Goal: Communication & Community: Answer question/provide support

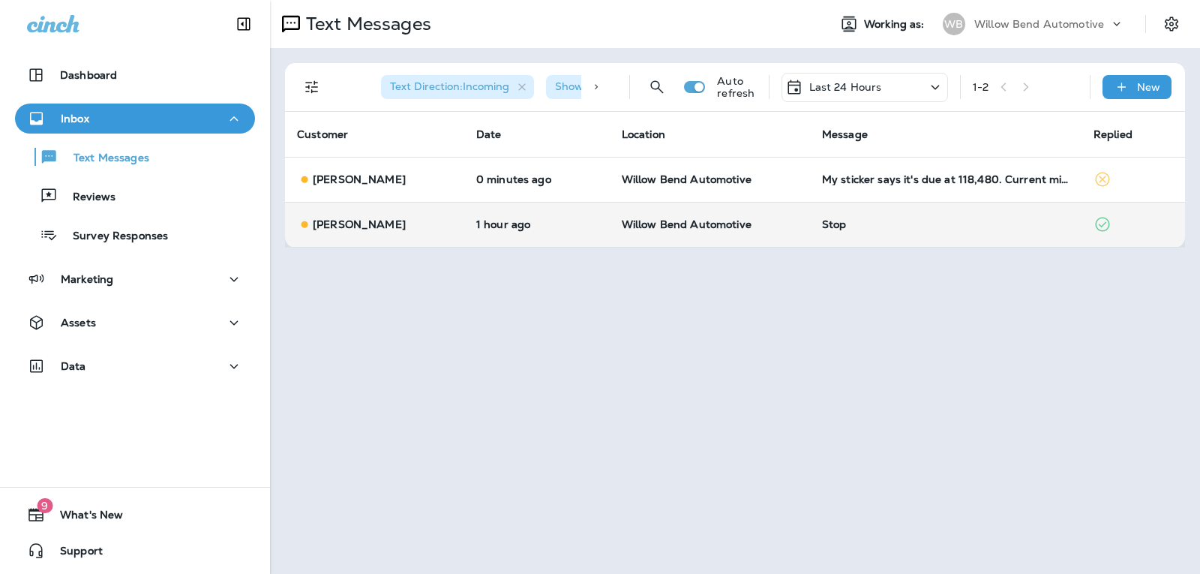
click at [873, 217] on td "Stop" at bounding box center [946, 224] width 272 height 45
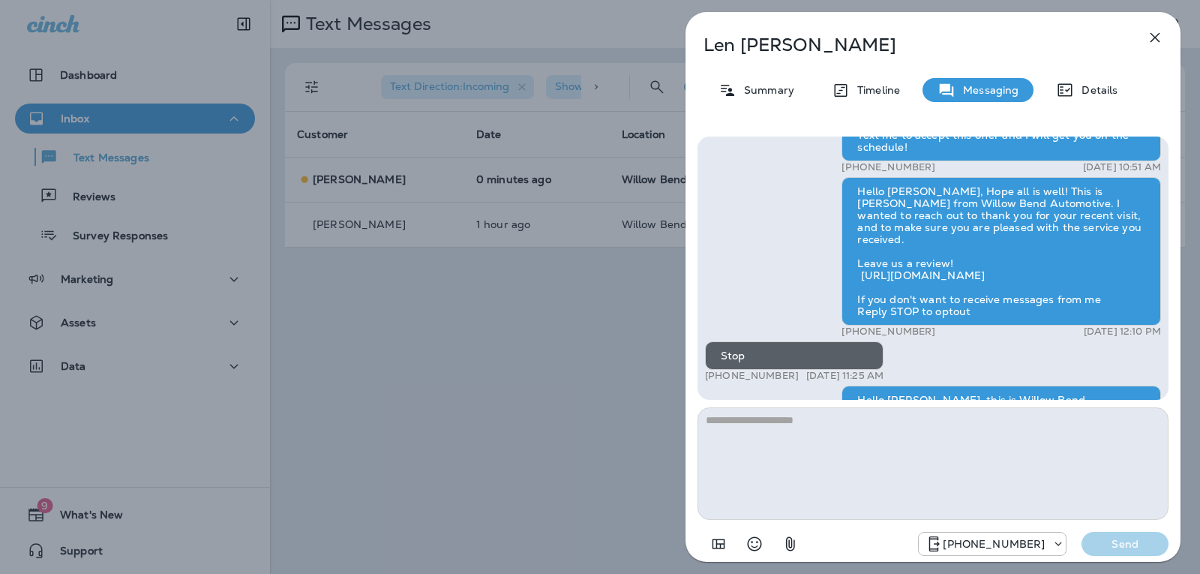
scroll to position [-150, 0]
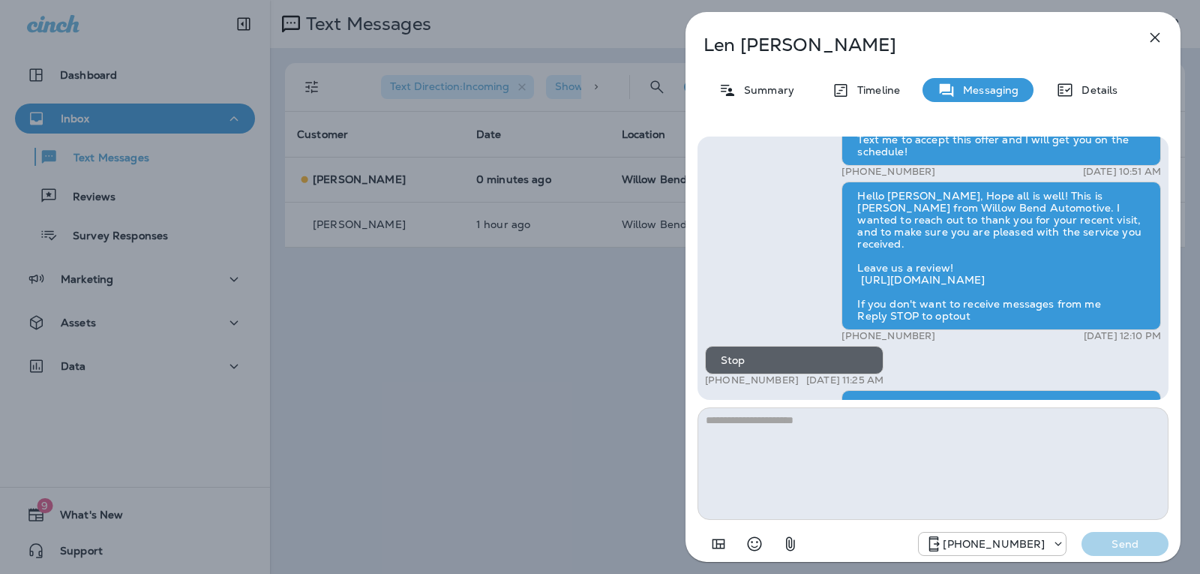
click at [1160, 35] on icon "button" at bounding box center [1155, 38] width 18 height 18
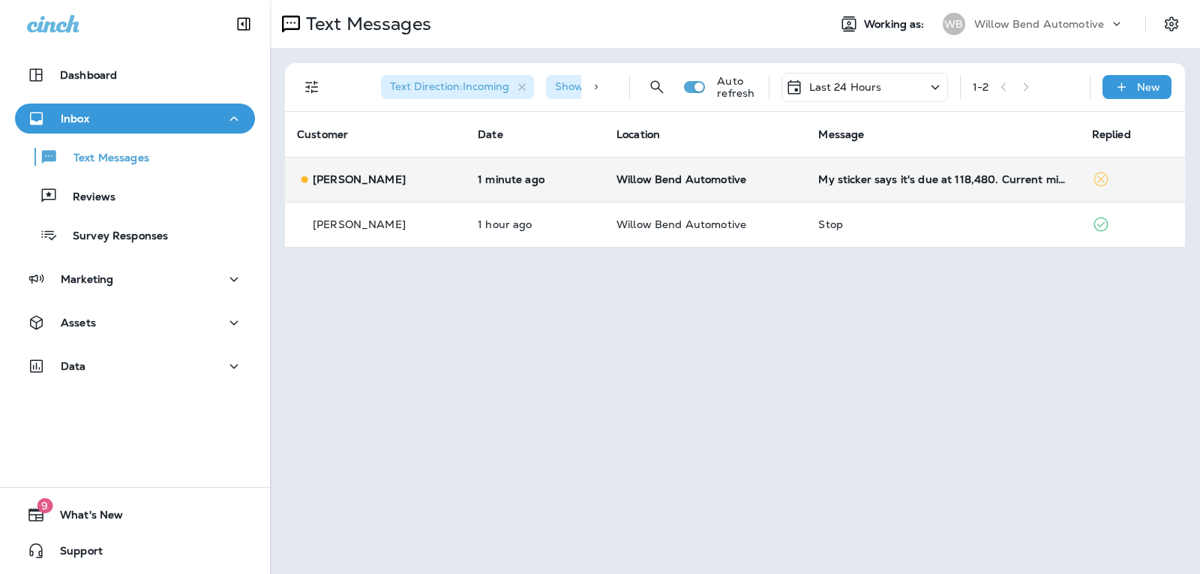
click at [791, 173] on td "Willow Bend Automotive" at bounding box center [706, 179] width 202 height 45
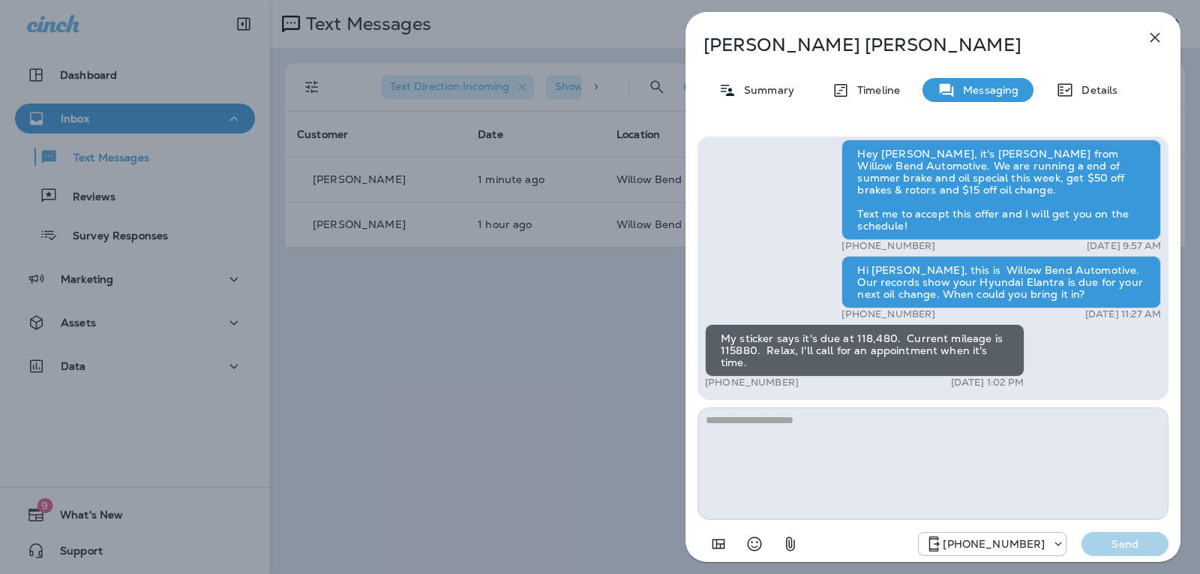
click at [770, 416] on textarea at bounding box center [933, 463] width 471 height 113
type textarea "*"
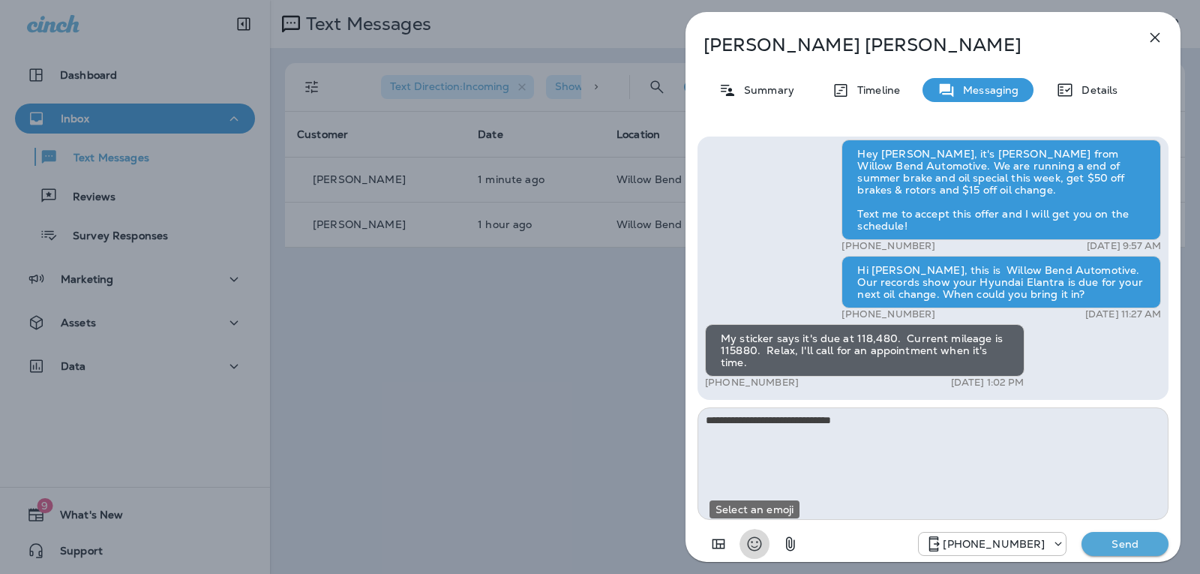
click at [759, 541] on icon "Select an emoji" at bounding box center [755, 544] width 18 height 18
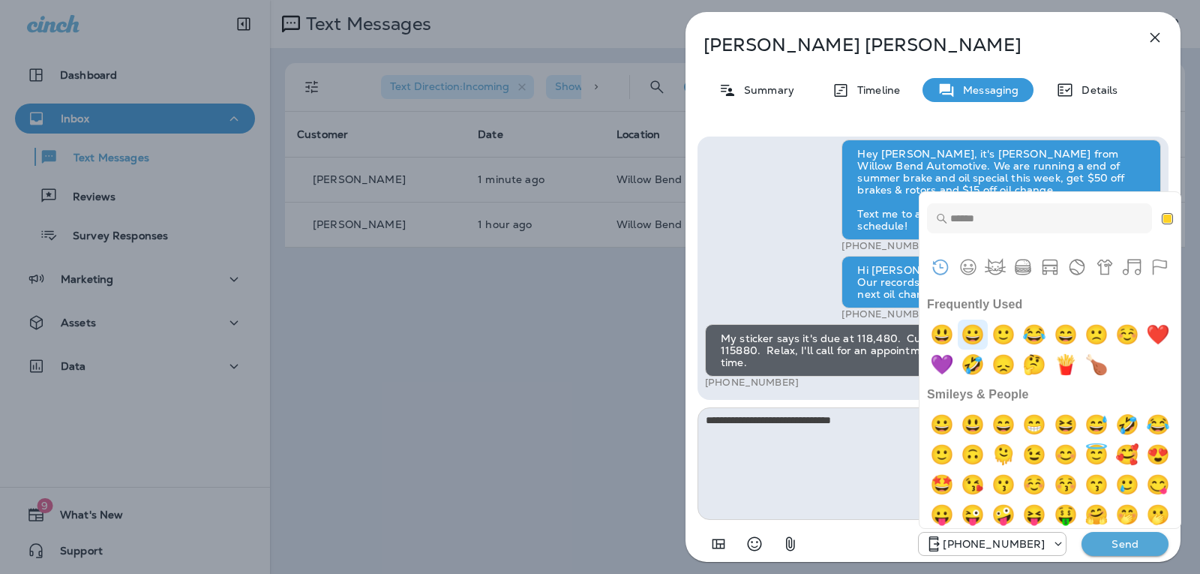
click at [972, 333] on img "grinning" at bounding box center [973, 335] width 30 height 30
type textarea "**********"
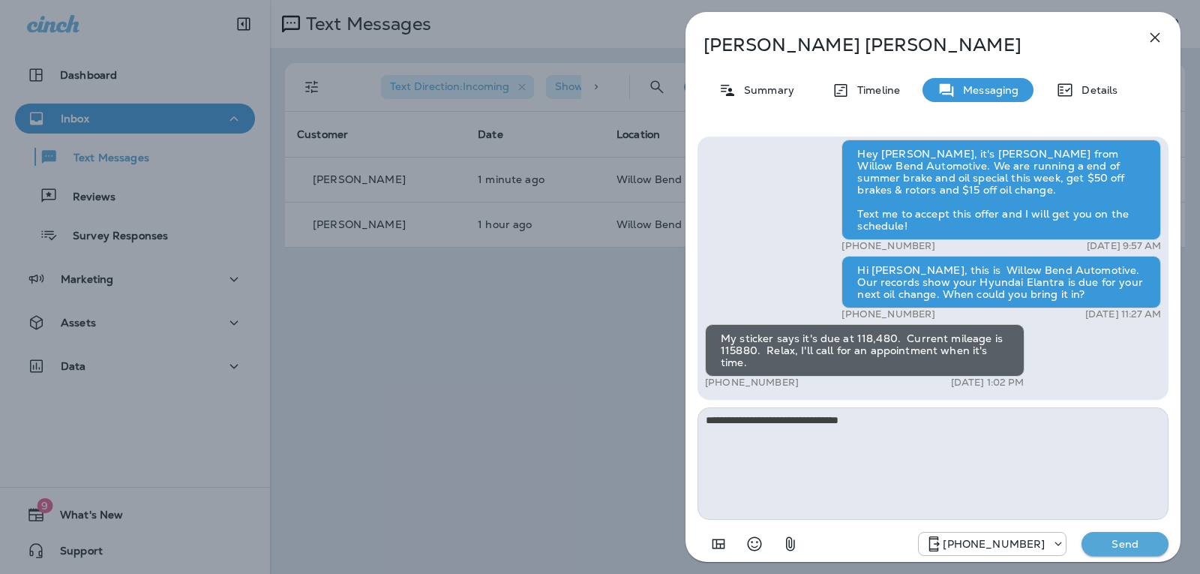
click at [1101, 545] on p "Send" at bounding box center [1125, 544] width 63 height 14
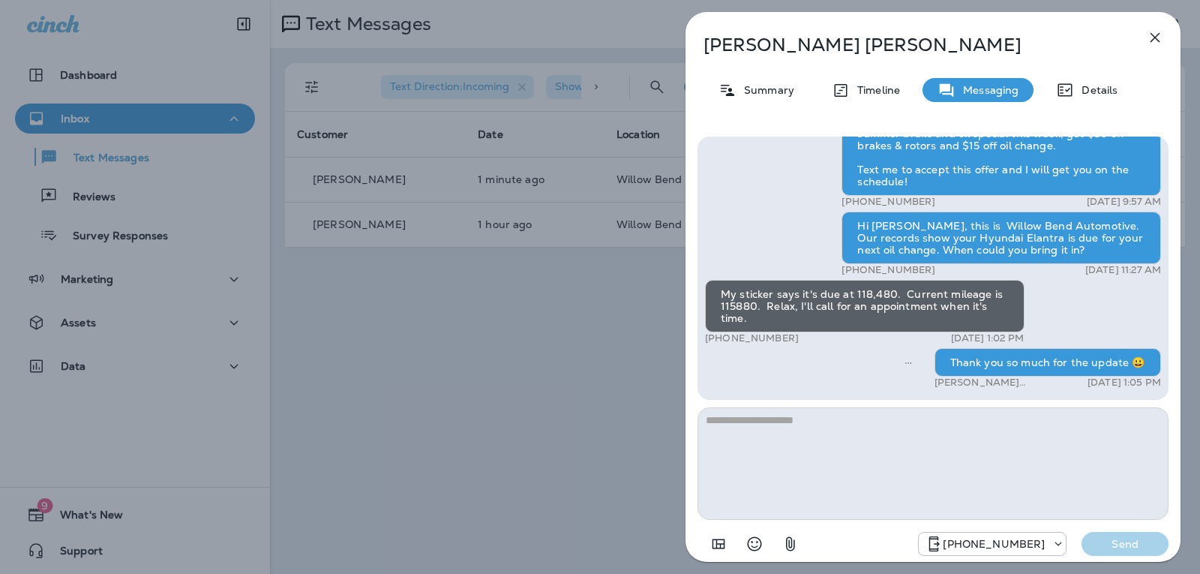
click at [1155, 39] on icon "button" at bounding box center [1156, 38] width 10 height 10
